Goal: Task Accomplishment & Management: Complete application form

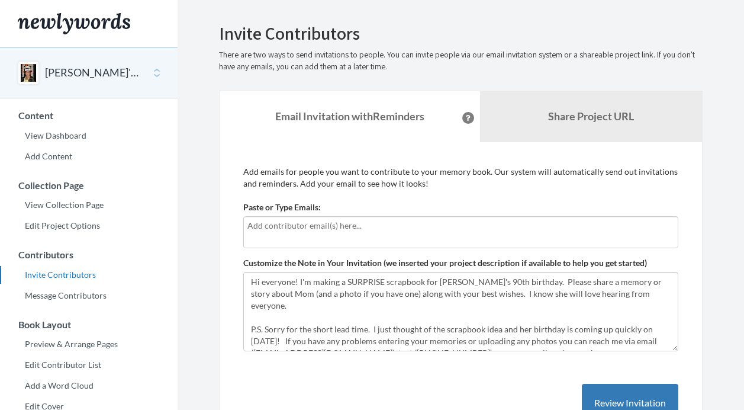
click at [253, 231] on input "text" at bounding box center [460, 225] width 427 height 13
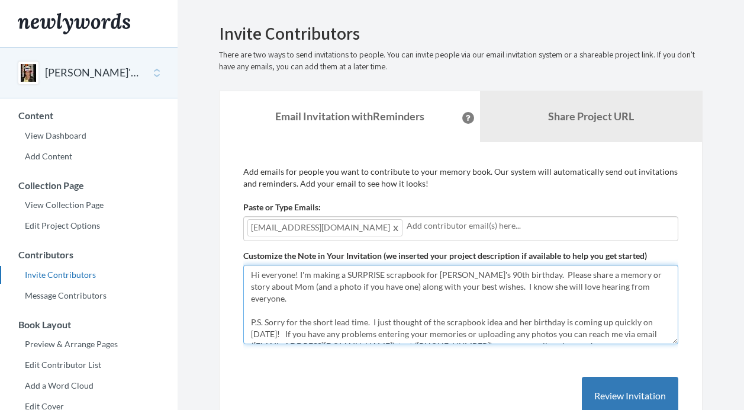
click at [259, 289] on textarea "Hi everyone! I'm making a SURPRISE scrapbook for [PERSON_NAME]'s 90th birthday.…" at bounding box center [460, 304] width 435 height 79
click at [252, 310] on textarea "Hi everyone! I'm making a SURPRISE scrapbook for [PERSON_NAME]'s 90th birthday.…" at bounding box center [460, 304] width 435 height 79
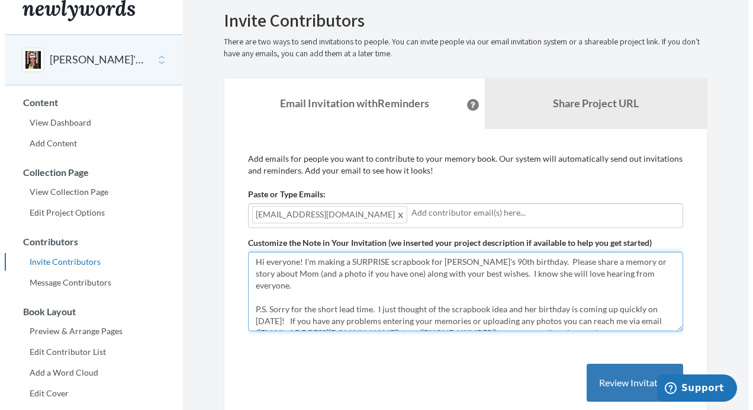
scroll to position [146, 0]
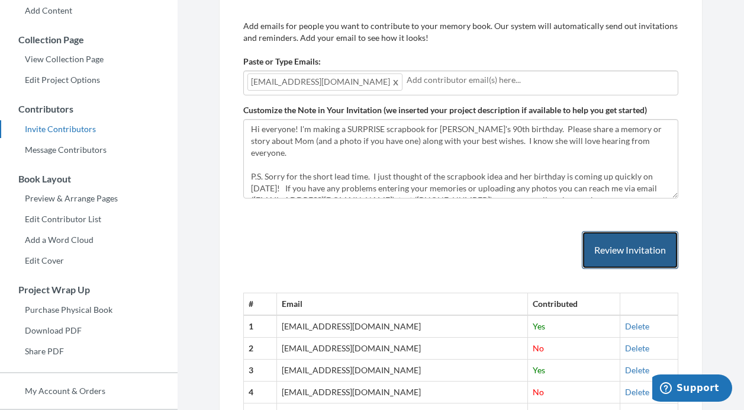
click at [621, 250] on button "Review Invitation" at bounding box center [630, 250] width 97 height 38
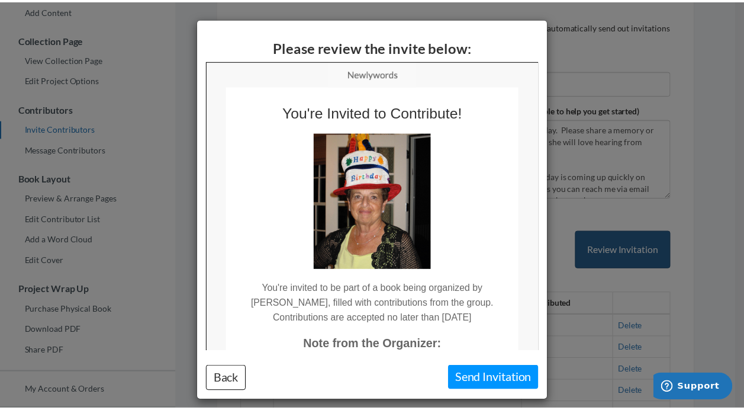
scroll to position [0, 0]
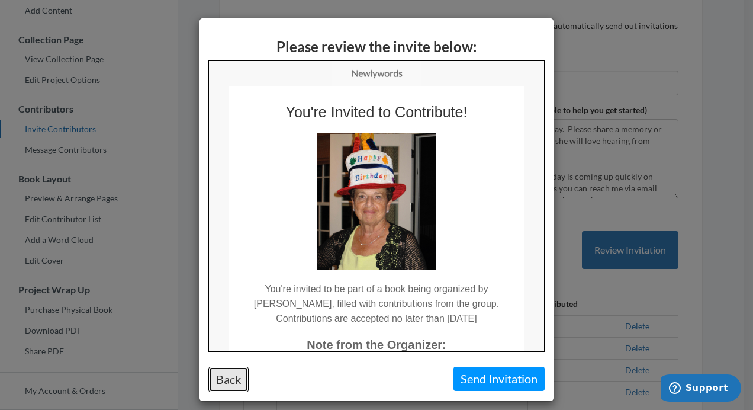
click at [225, 378] on button "Back" at bounding box center [228, 378] width 40 height 25
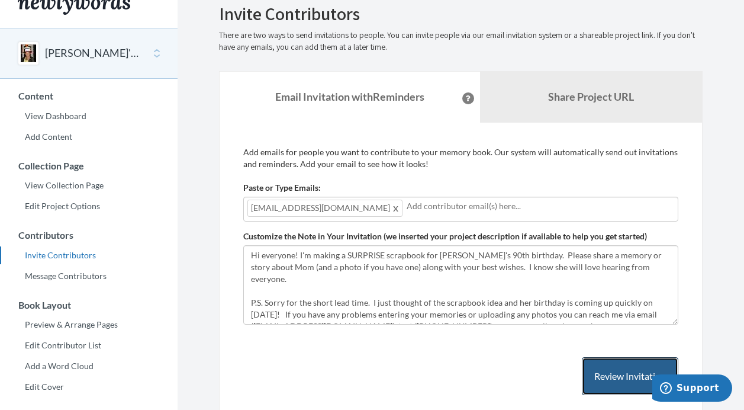
scroll to position [14, 0]
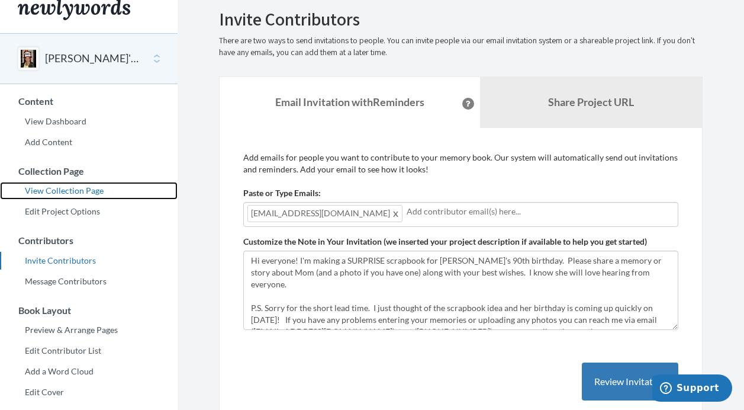
click at [81, 190] on link "View Collection Page" at bounding box center [89, 191] width 178 height 18
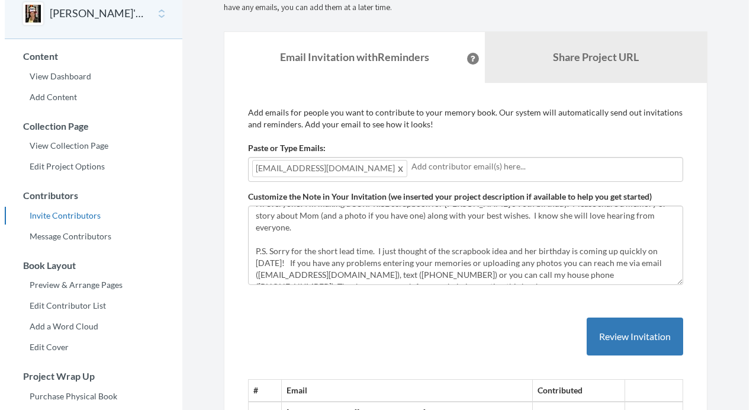
scroll to position [79, 0]
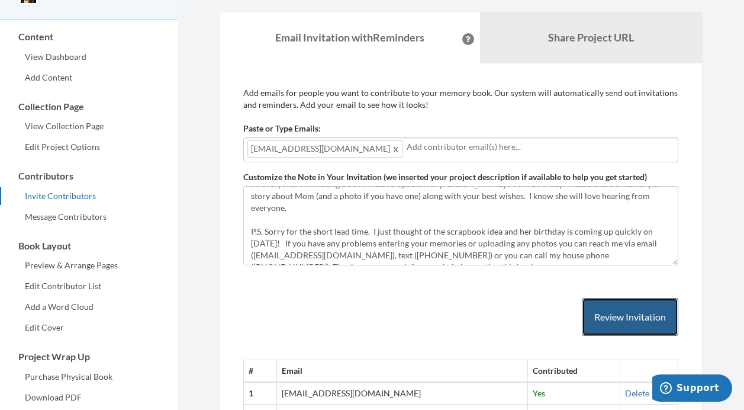
click at [610, 321] on button "Review Invitation" at bounding box center [630, 317] width 97 height 38
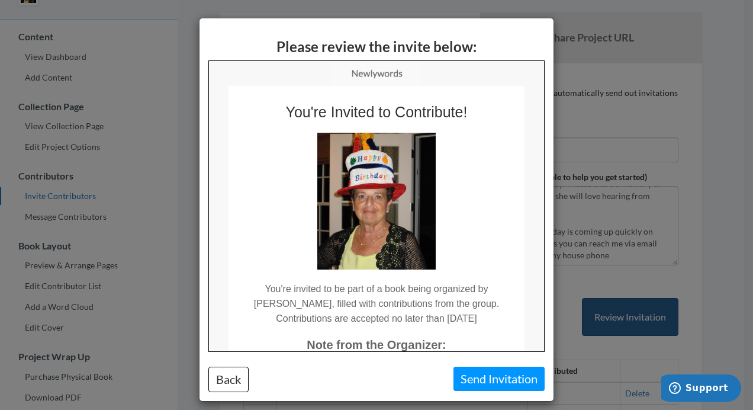
scroll to position [0, 0]
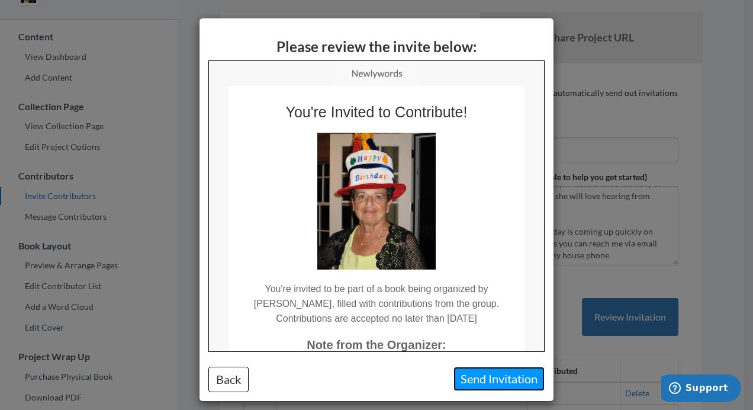
click at [469, 377] on button "Send Invitation" at bounding box center [499, 378] width 91 height 24
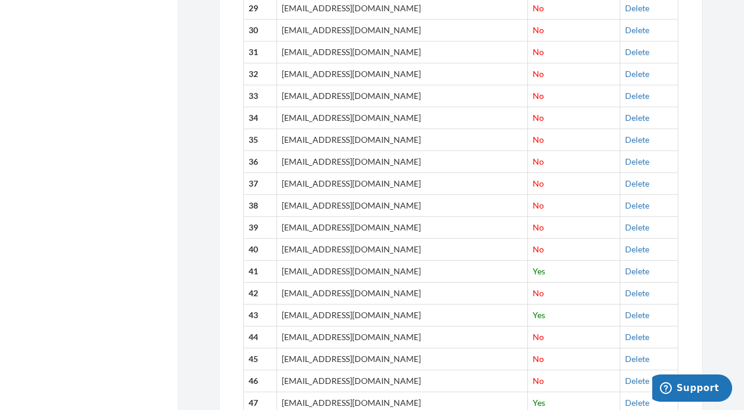
scroll to position [1358, 0]
